Goal: Navigation & Orientation: Find specific page/section

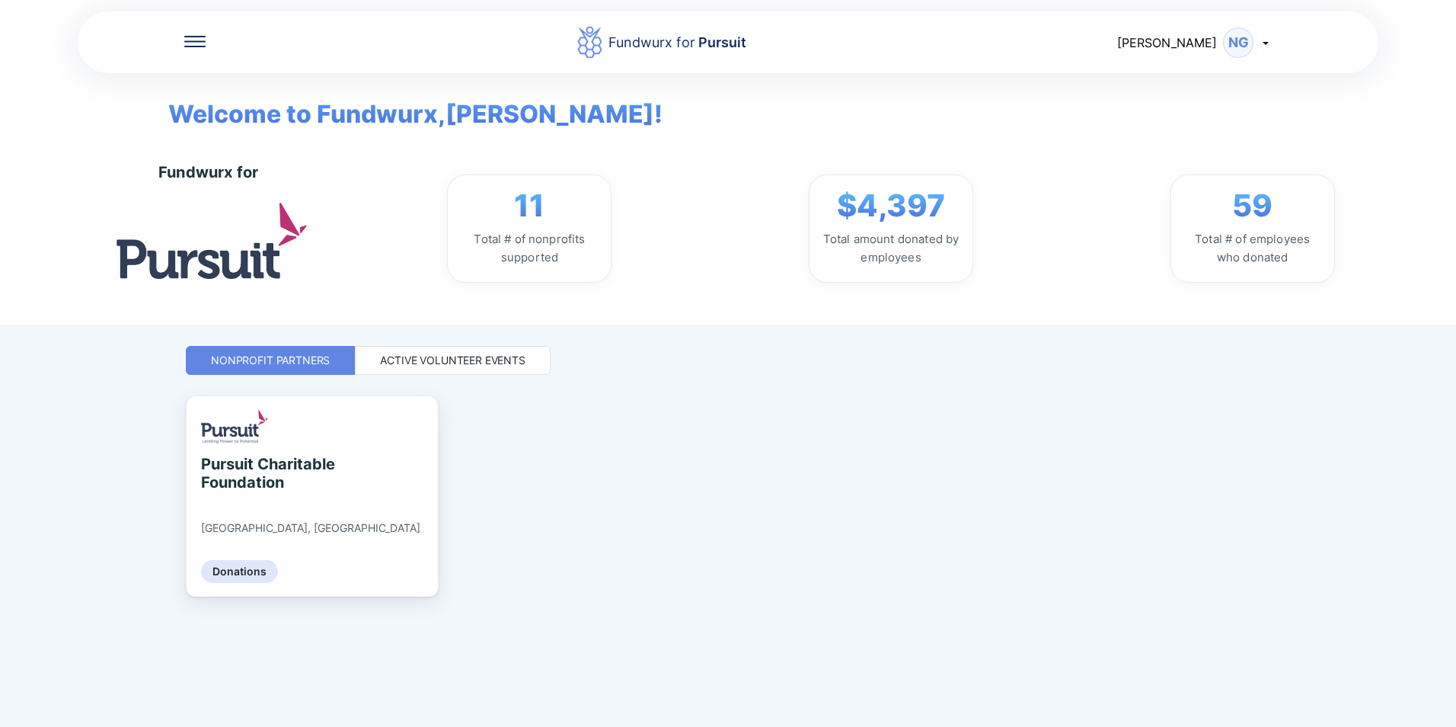
click at [510, 365] on div "Active Volunteer Events" at bounding box center [452, 360] width 145 height 15
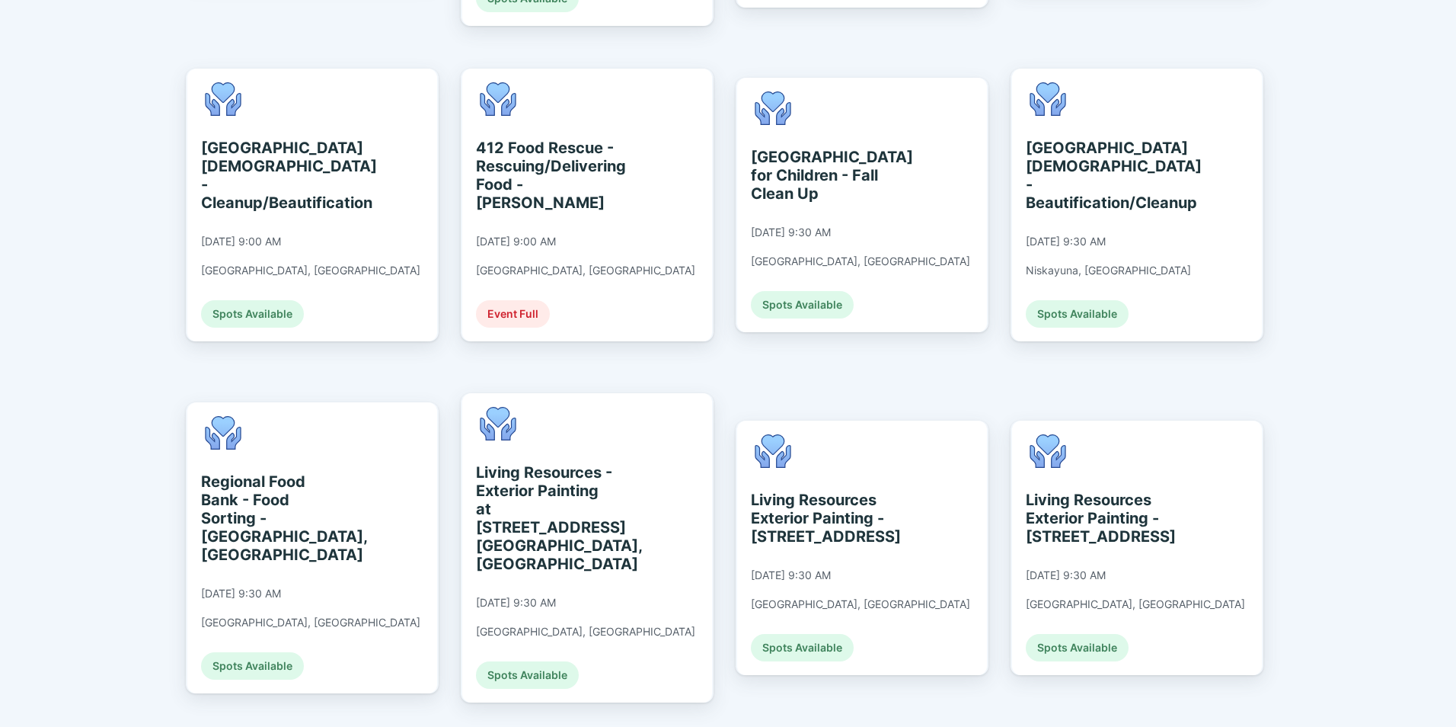
scroll to position [685, 0]
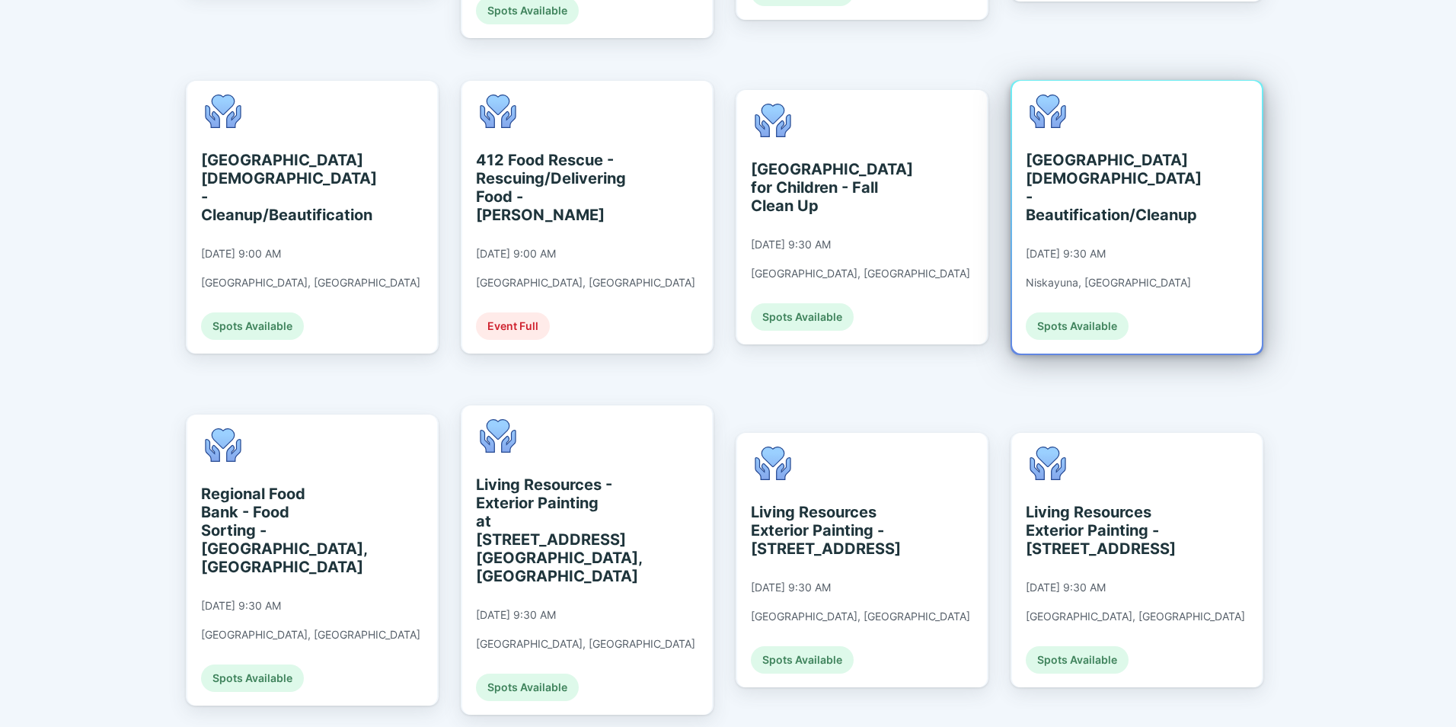
click at [1168, 161] on div "[GEOGRAPHIC_DATA][DEMOGRAPHIC_DATA] - Beautification/Cleanup [DATE] 9:30 AM Nis…" at bounding box center [1137, 217] width 250 height 273
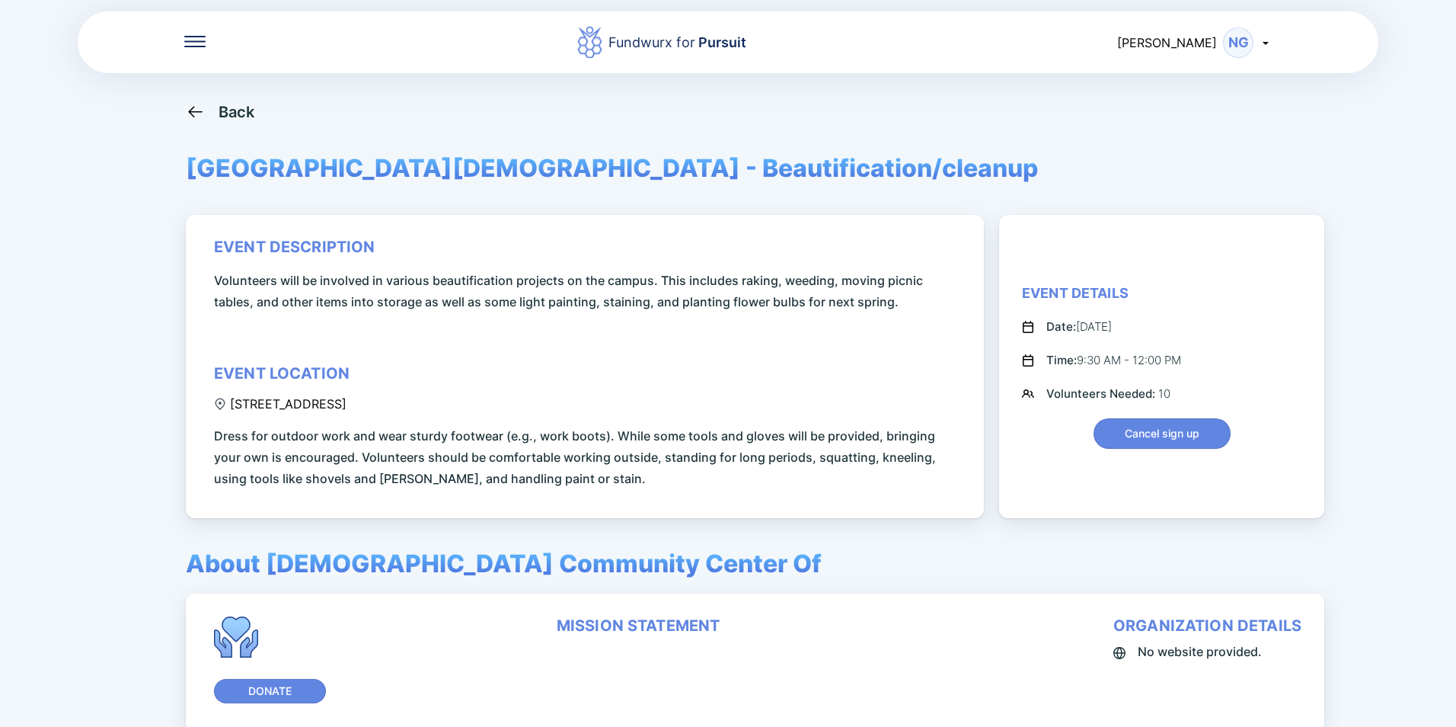
click at [219, 103] on div "Back" at bounding box center [237, 112] width 37 height 18
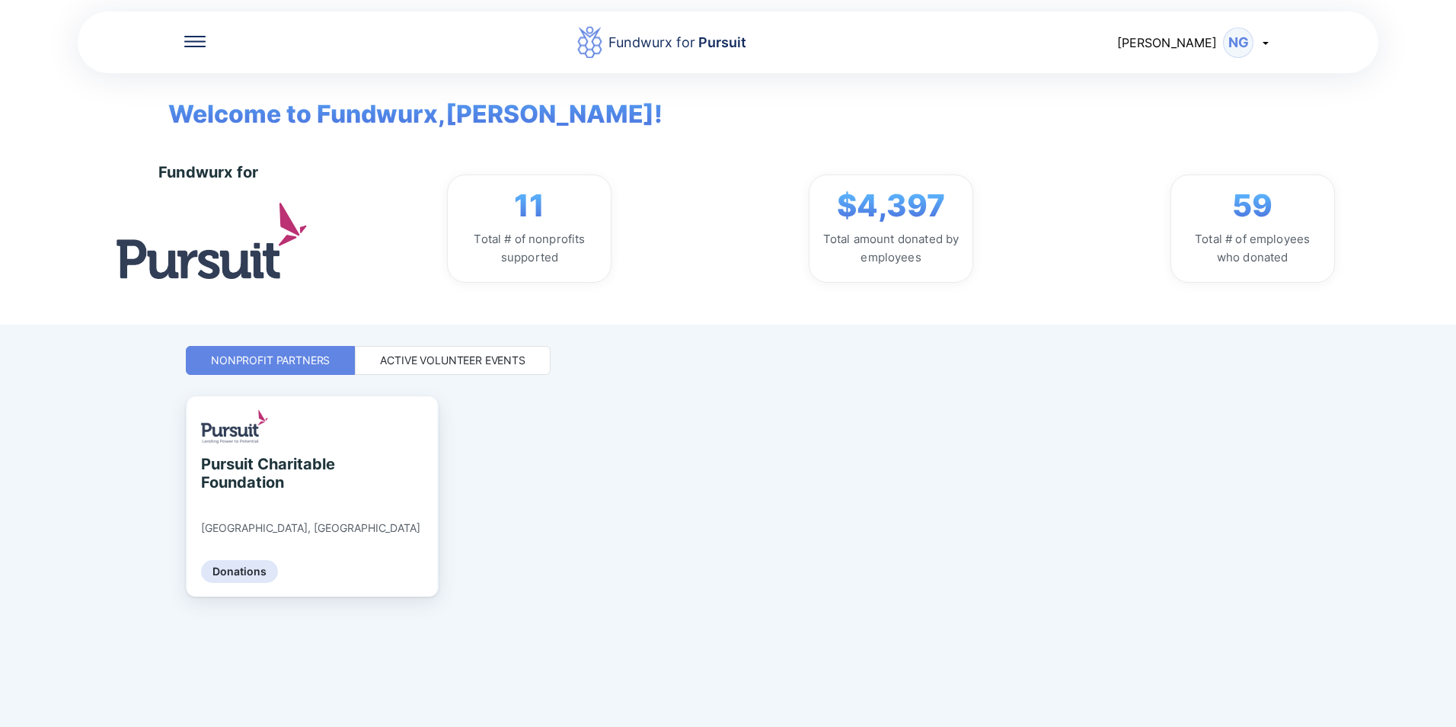
click at [462, 379] on div "Fundwurx for Pursuit [PERSON_NAME] Welcome to Fundwurx, [PERSON_NAME] ! Fundwur…" at bounding box center [728, 363] width 1085 height 727
click at [468, 362] on div "Active Volunteer Events" at bounding box center [452, 360] width 145 height 15
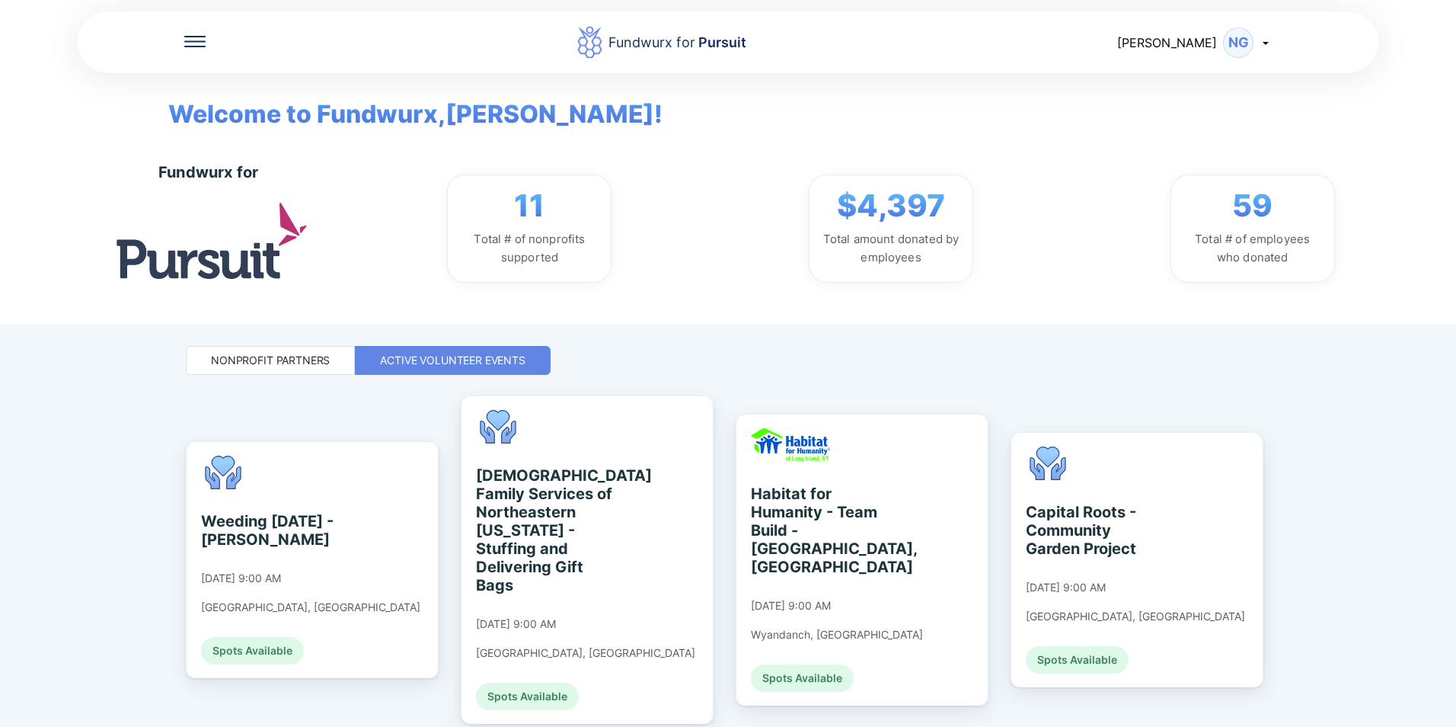
click at [1273, 39] on div "Fundwurx for Pursuit [PERSON_NAME]" at bounding box center [728, 42] width 1301 height 65
click at [1264, 46] on icon at bounding box center [1266, 43] width 12 height 12
click at [1204, 78] on div "My profile" at bounding box center [1184, 81] width 59 height 15
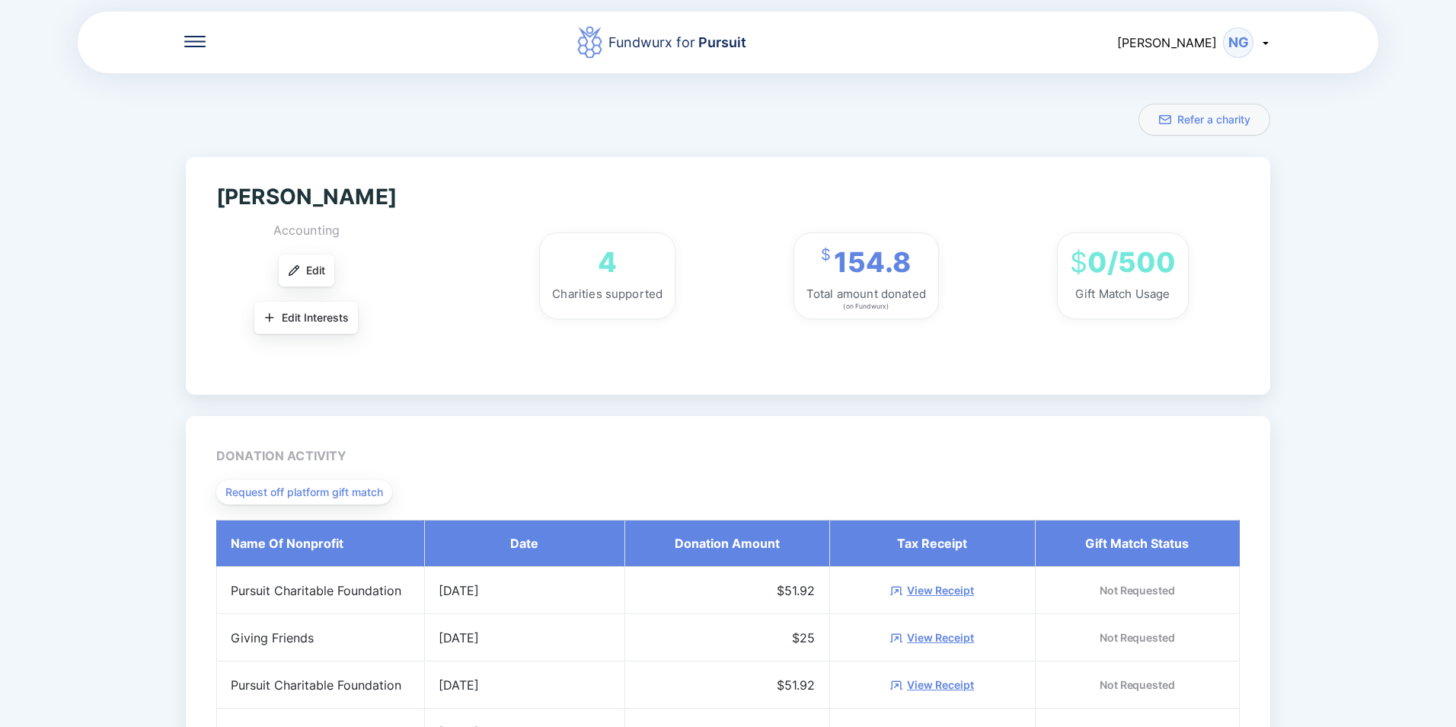
click at [1204, 51] on div "[PERSON_NAME]" at bounding box center [1194, 42] width 155 height 30
click at [1217, 78] on div "My profile" at bounding box center [1201, 82] width 142 height 40
click at [1343, 173] on div "Fundwurx for Pursuit [PERSON_NAME] My profile Log out Refer a charity [PERSON_N…" at bounding box center [728, 363] width 1456 height 727
click at [1271, 45] on icon at bounding box center [1266, 43] width 12 height 12
click at [1335, 129] on div "Fundwurx for Pursuit [PERSON_NAME] My profile Log out Refer a charity [PERSON_N…" at bounding box center [728, 363] width 1456 height 727
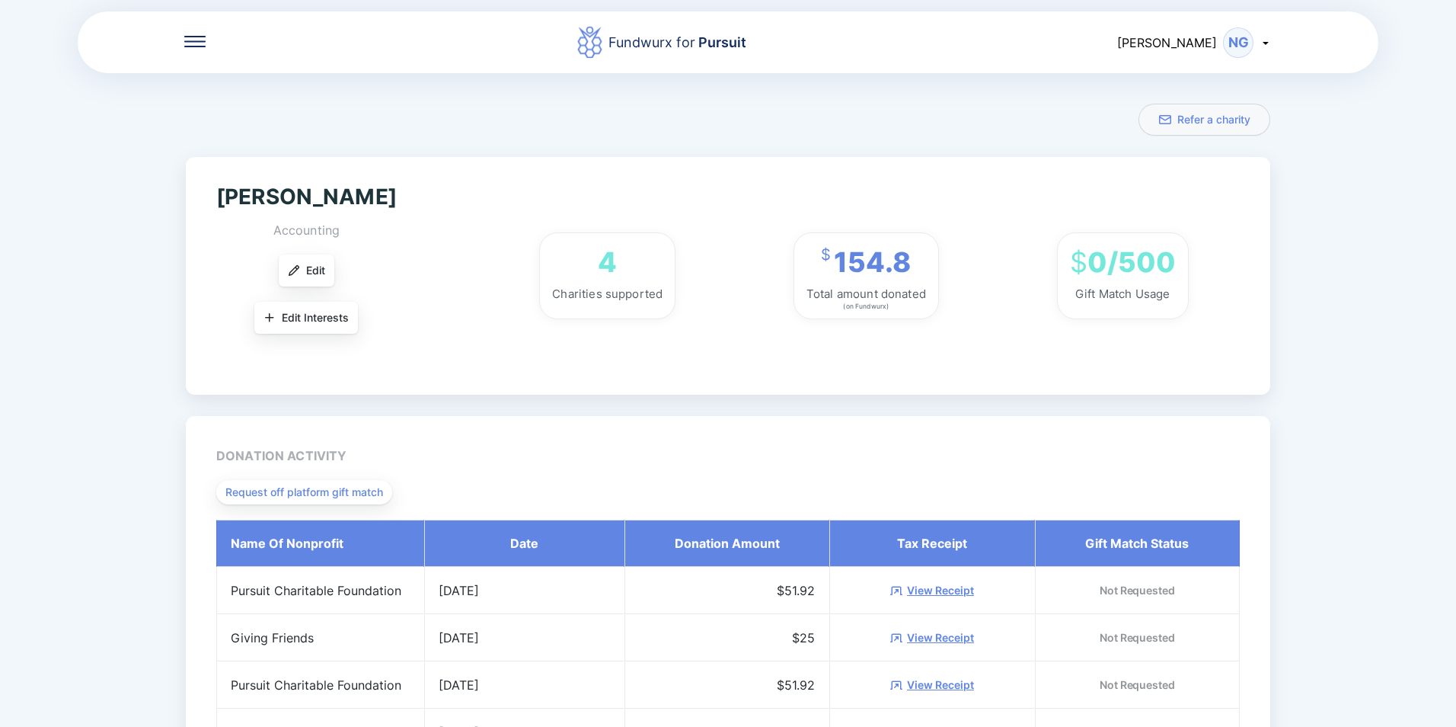
click at [195, 44] on icon at bounding box center [194, 41] width 21 height 11
click at [273, 140] on div "Donations" at bounding box center [256, 133] width 59 height 15
